Goal: Navigation & Orientation: Find specific page/section

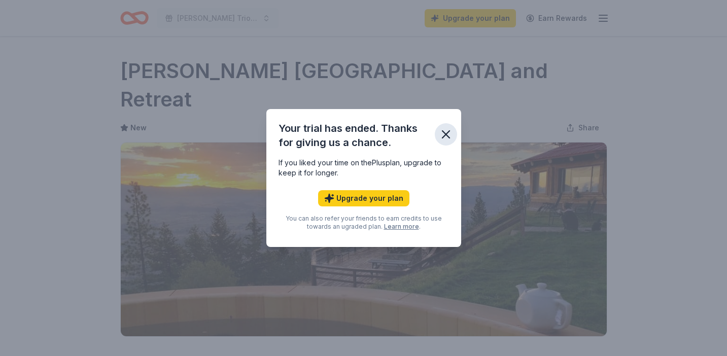
click at [445, 132] on icon "button" at bounding box center [446, 134] width 14 height 14
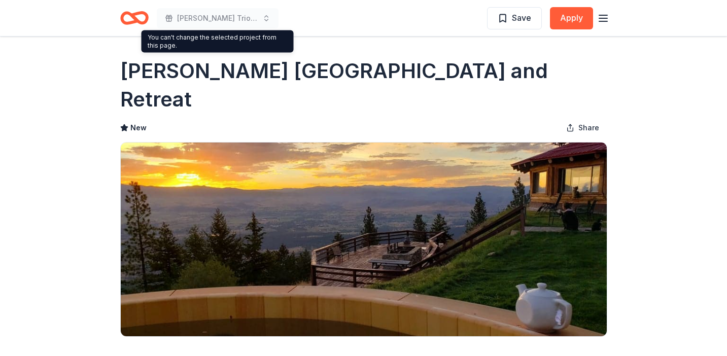
click at [233, 16] on span "[PERSON_NAME] Trio Launch Party" at bounding box center [217, 18] width 81 height 12
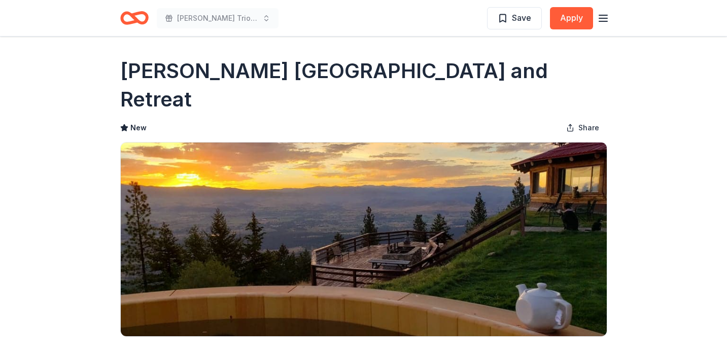
click at [218, 19] on span "[PERSON_NAME] Trio Launch Party" at bounding box center [217, 18] width 81 height 12
click at [600, 15] on line "button" at bounding box center [603, 15] width 8 height 0
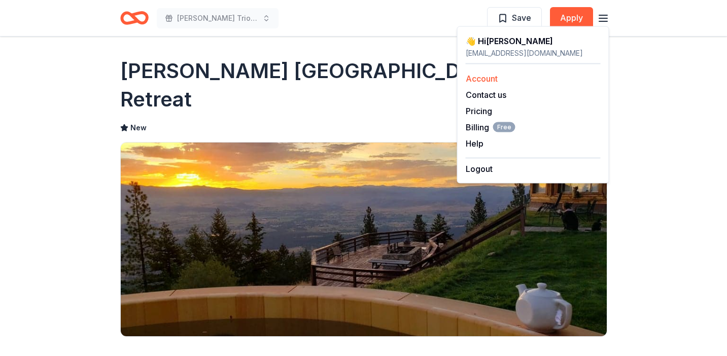
click at [489, 81] on link "Account" at bounding box center [482, 79] width 32 height 10
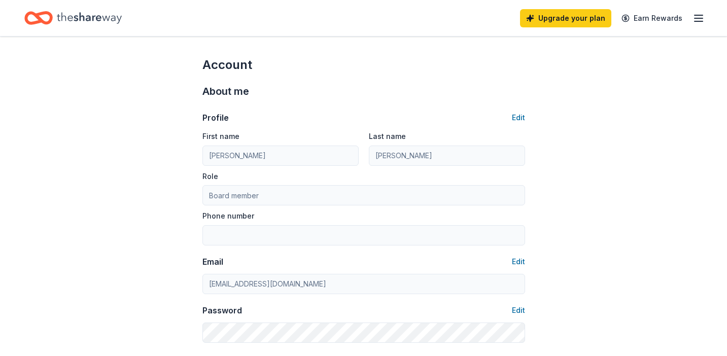
click at [697, 17] on icon "button" at bounding box center [698, 18] width 12 height 12
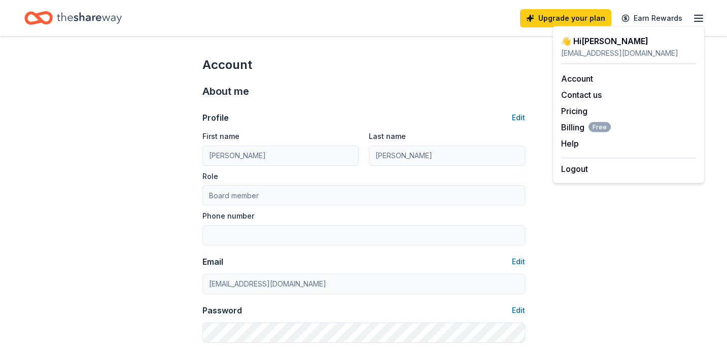
click at [37, 26] on icon "Home" at bounding box center [38, 18] width 28 height 24
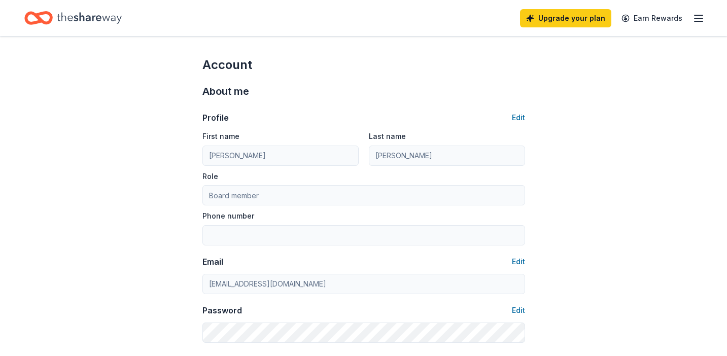
click at [40, 12] on icon "Home" at bounding box center [38, 18] width 28 height 24
